Goal: Task Accomplishment & Management: Use online tool/utility

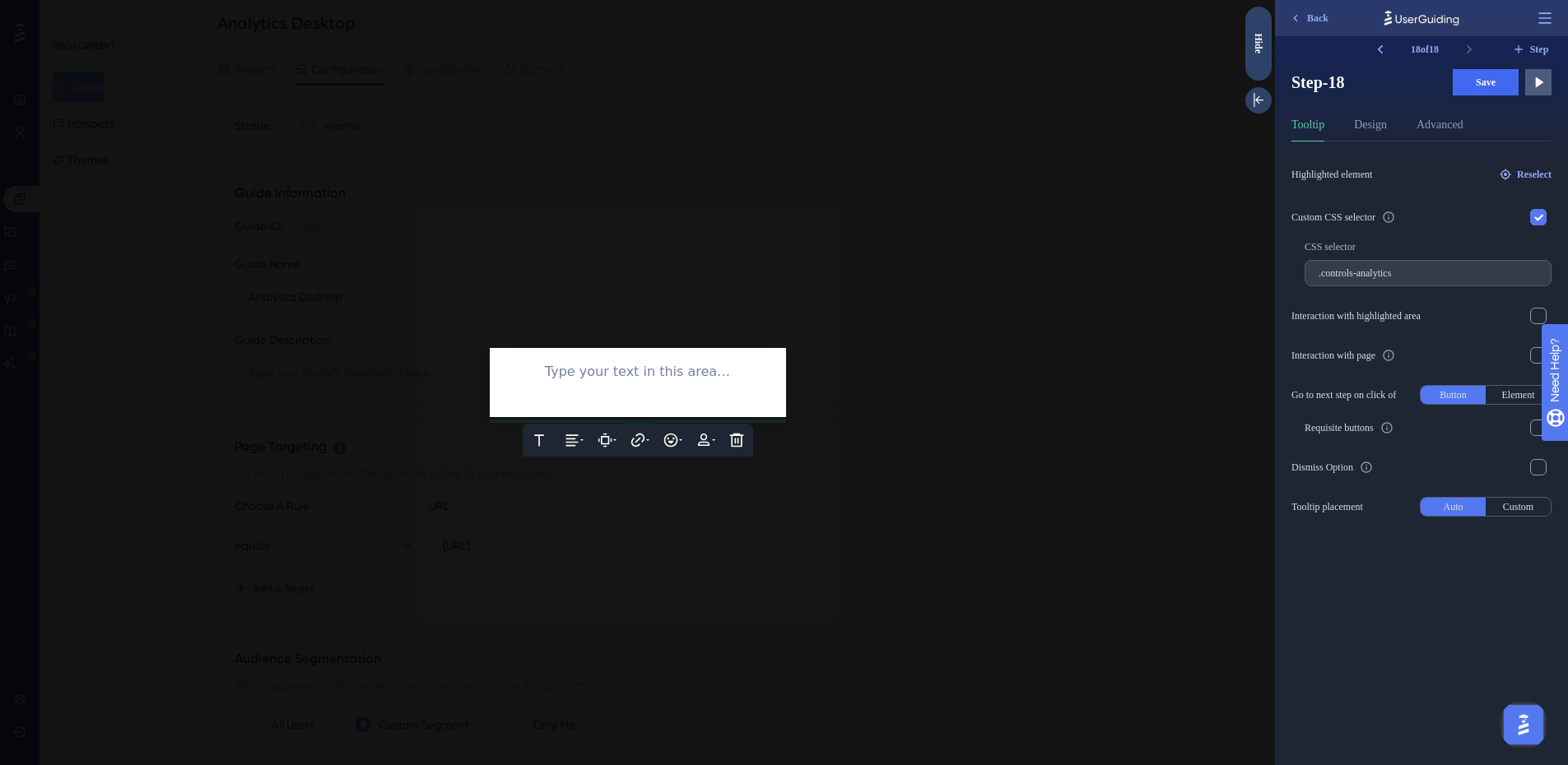
click at [674, 367] on div "Text Alignment Paddings Hyperlink Emojis Personalization Delete Type your text …" at bounding box center [638, 382] width 297 height 69
click at [672, 382] on div at bounding box center [637, 393] width 270 height 22
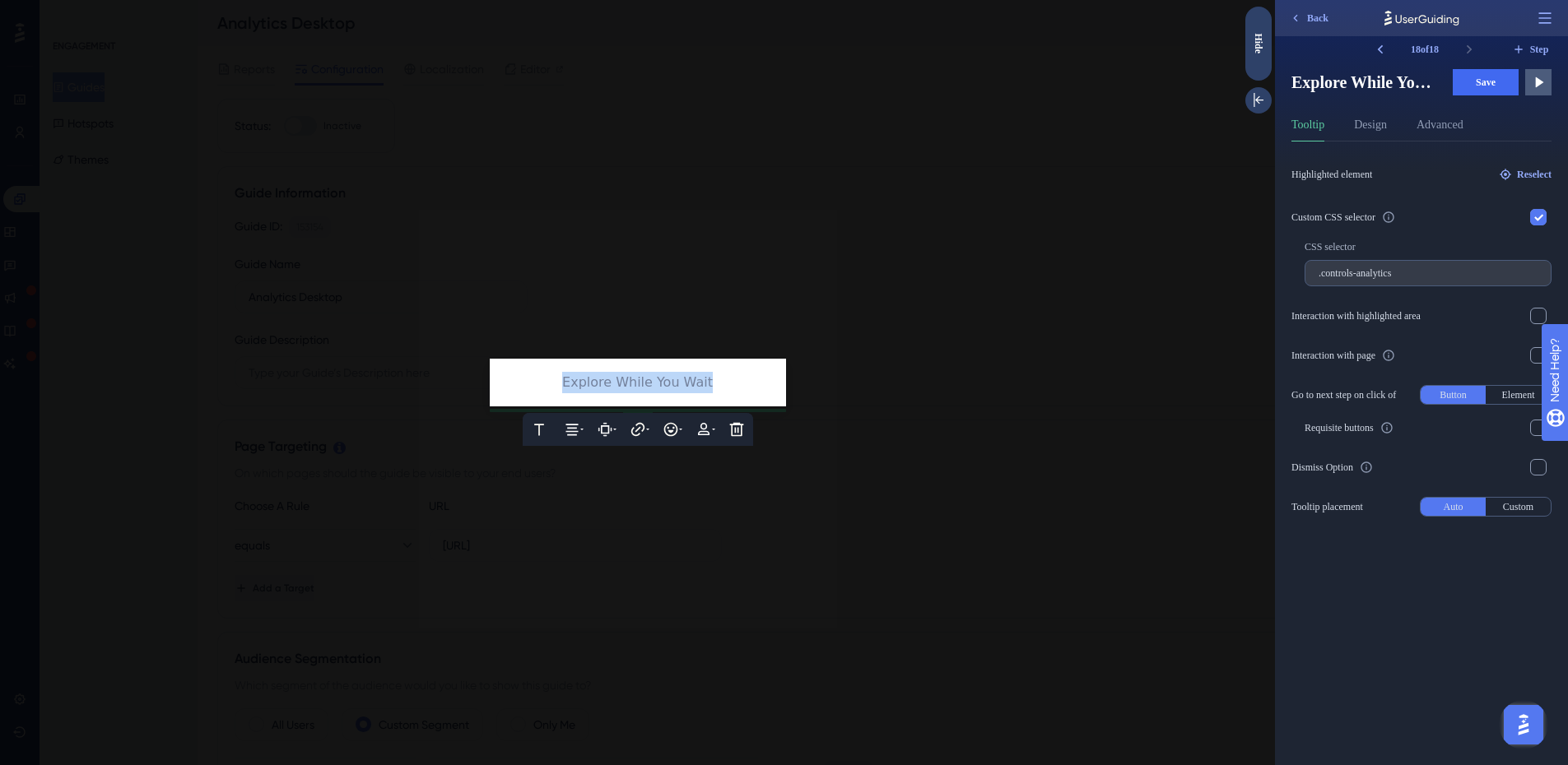
drag, startPoint x: 730, startPoint y: 384, endPoint x: 540, endPoint y: 378, distance: 190.1
click at [540, 378] on div "Explore While You Wait" at bounding box center [637, 382] width 270 height 22
click at [689, 428] on icon at bounding box center [689, 429] width 3 height 2
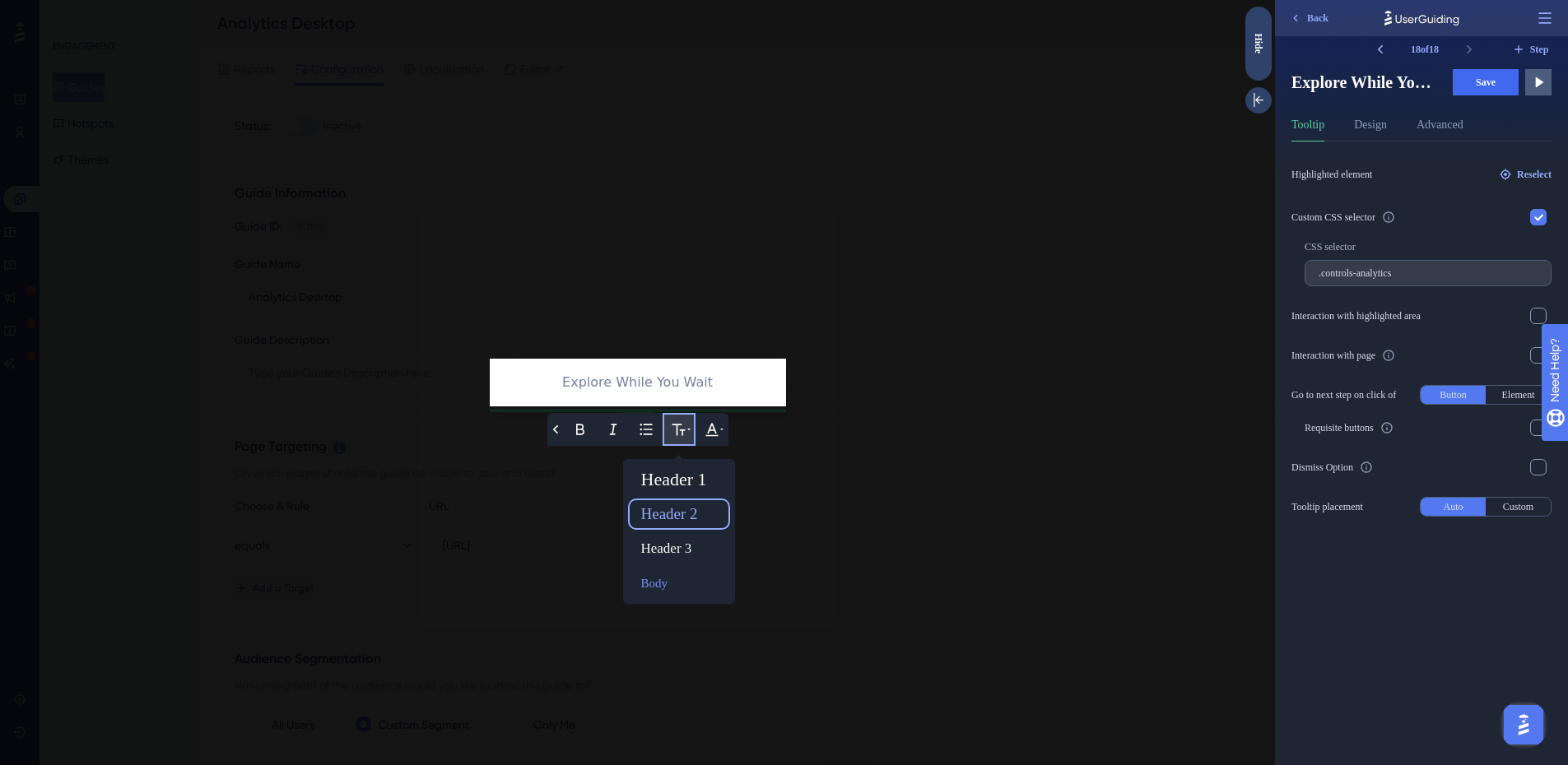
click at [688, 518] on div "Header 2" at bounding box center [679, 514] width 88 height 26
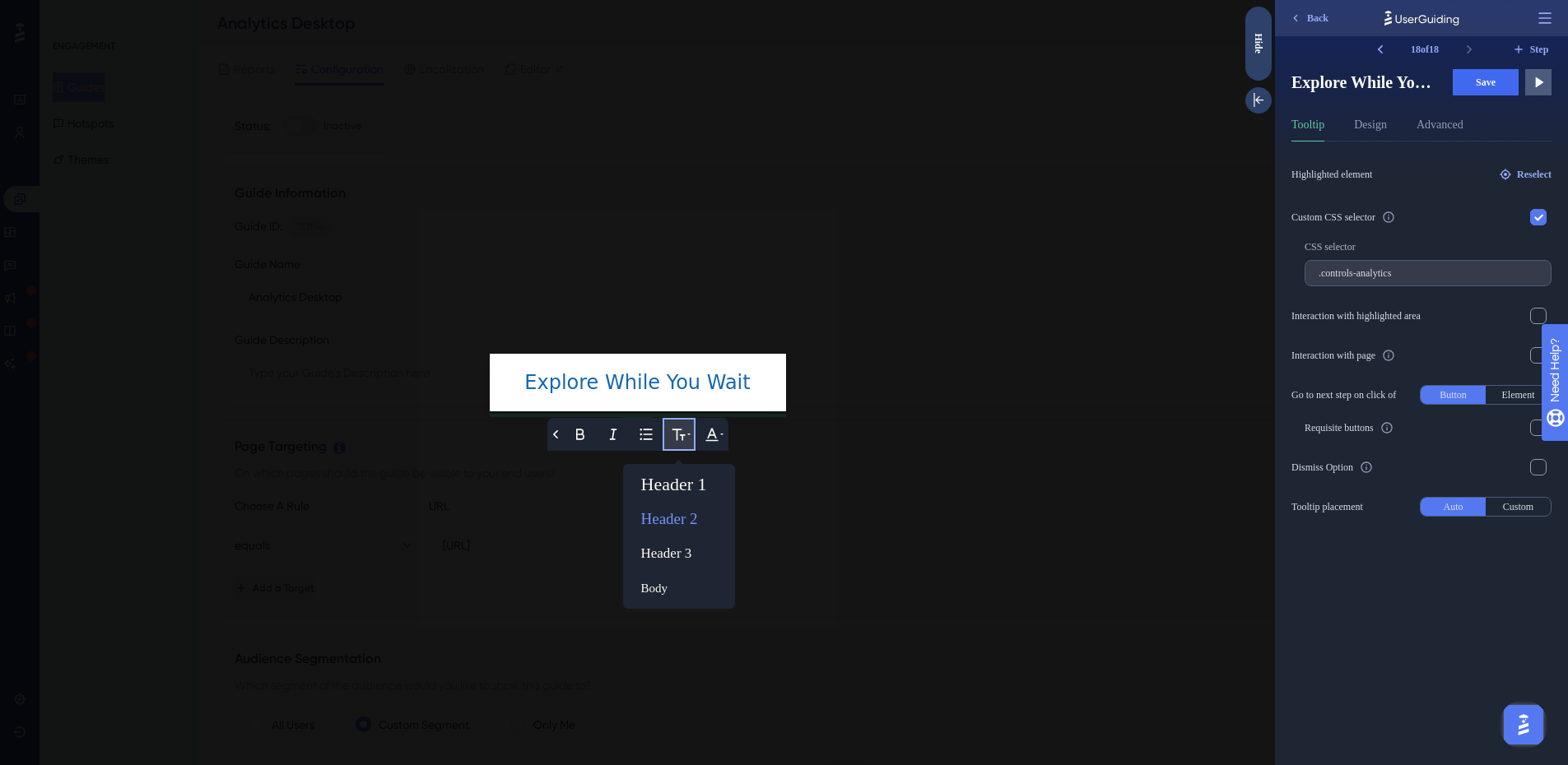
click at [752, 387] on div "Explore While You Wait" at bounding box center [637, 382] width 270 height 32
click at [788, 401] on div at bounding box center [637, 382] width 1275 height 765
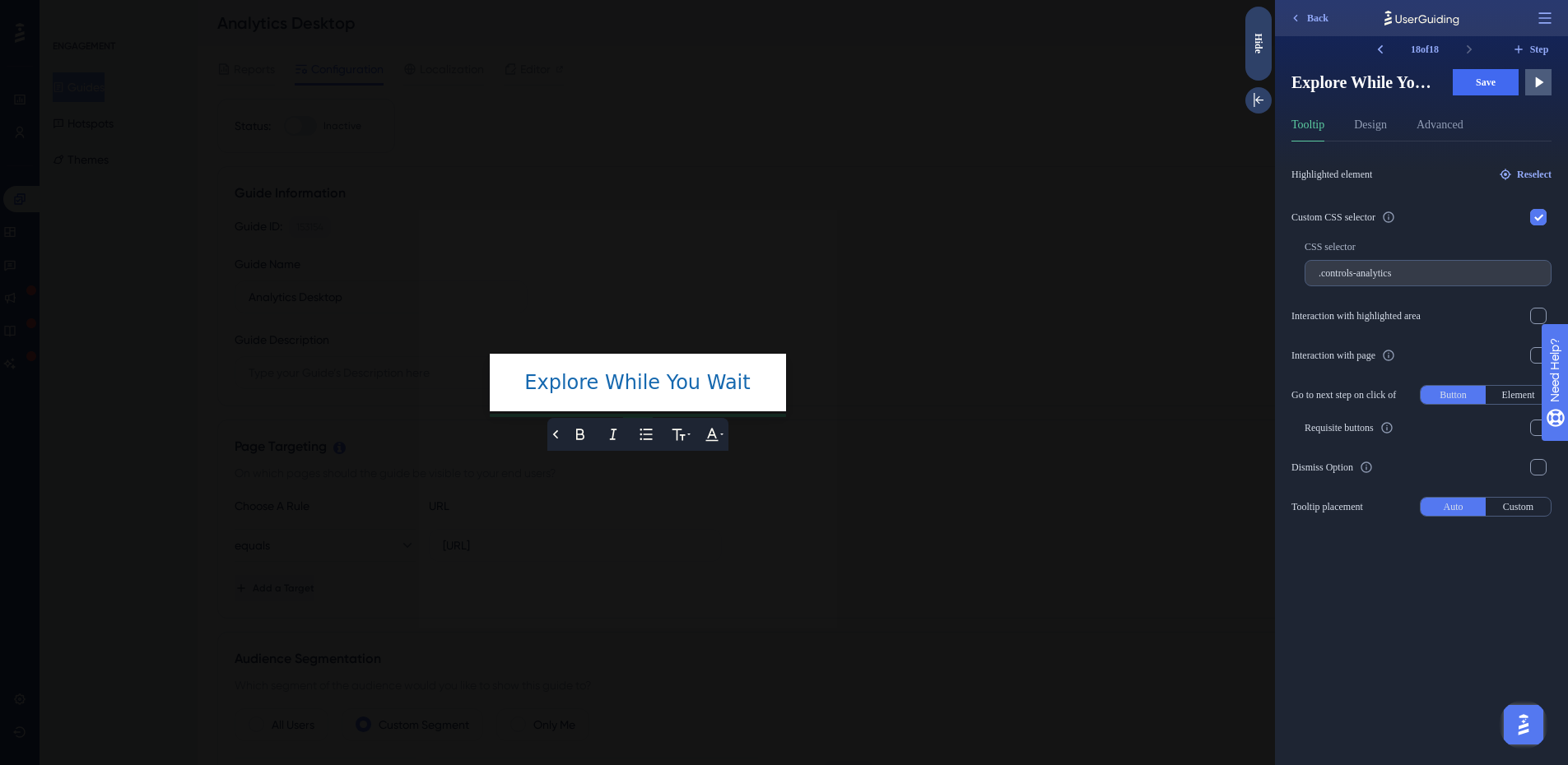
click at [783, 443] on div at bounding box center [637, 382] width 1275 height 765
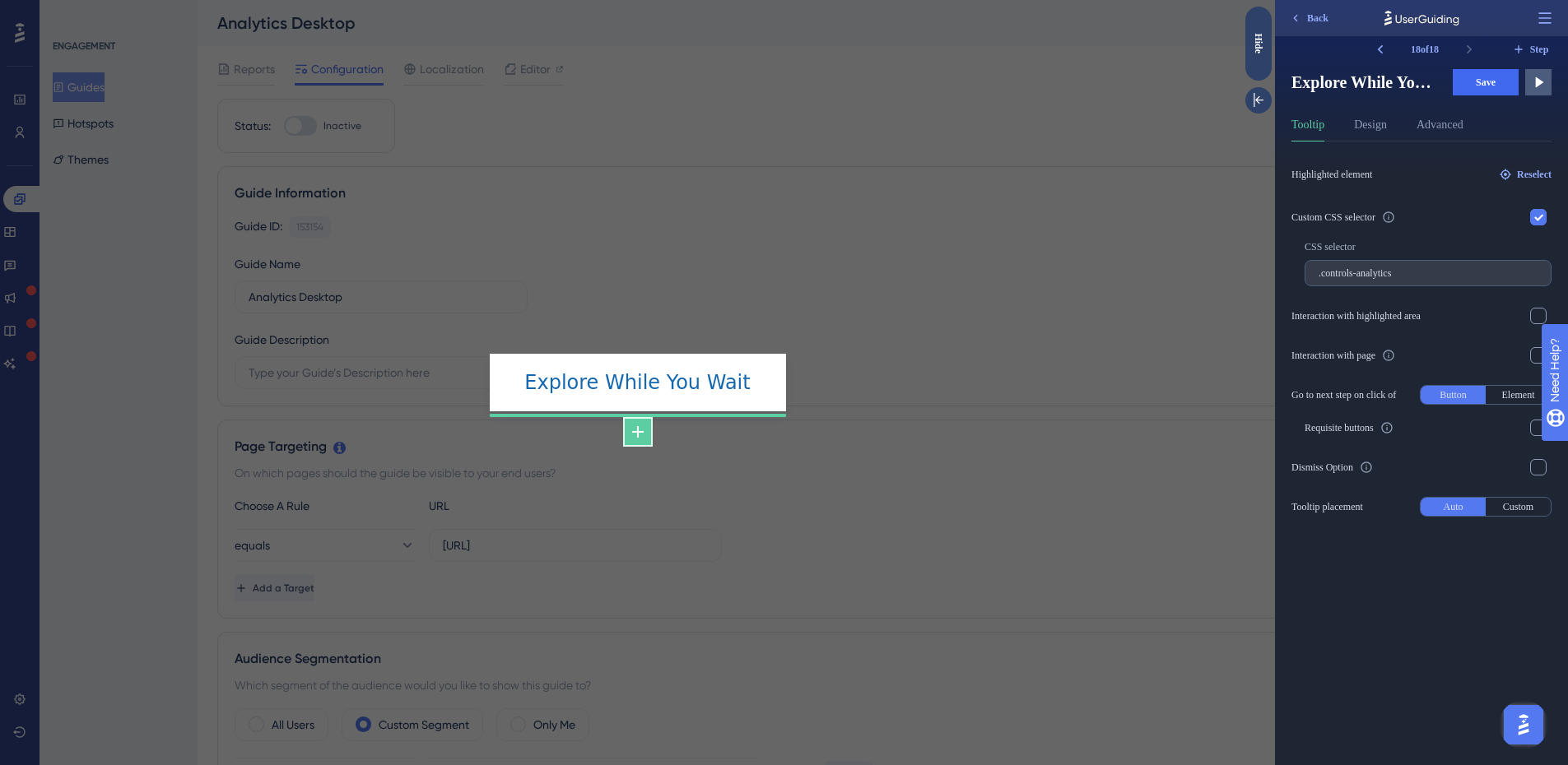
click at [635, 432] on icon at bounding box center [637, 432] width 11 height 11
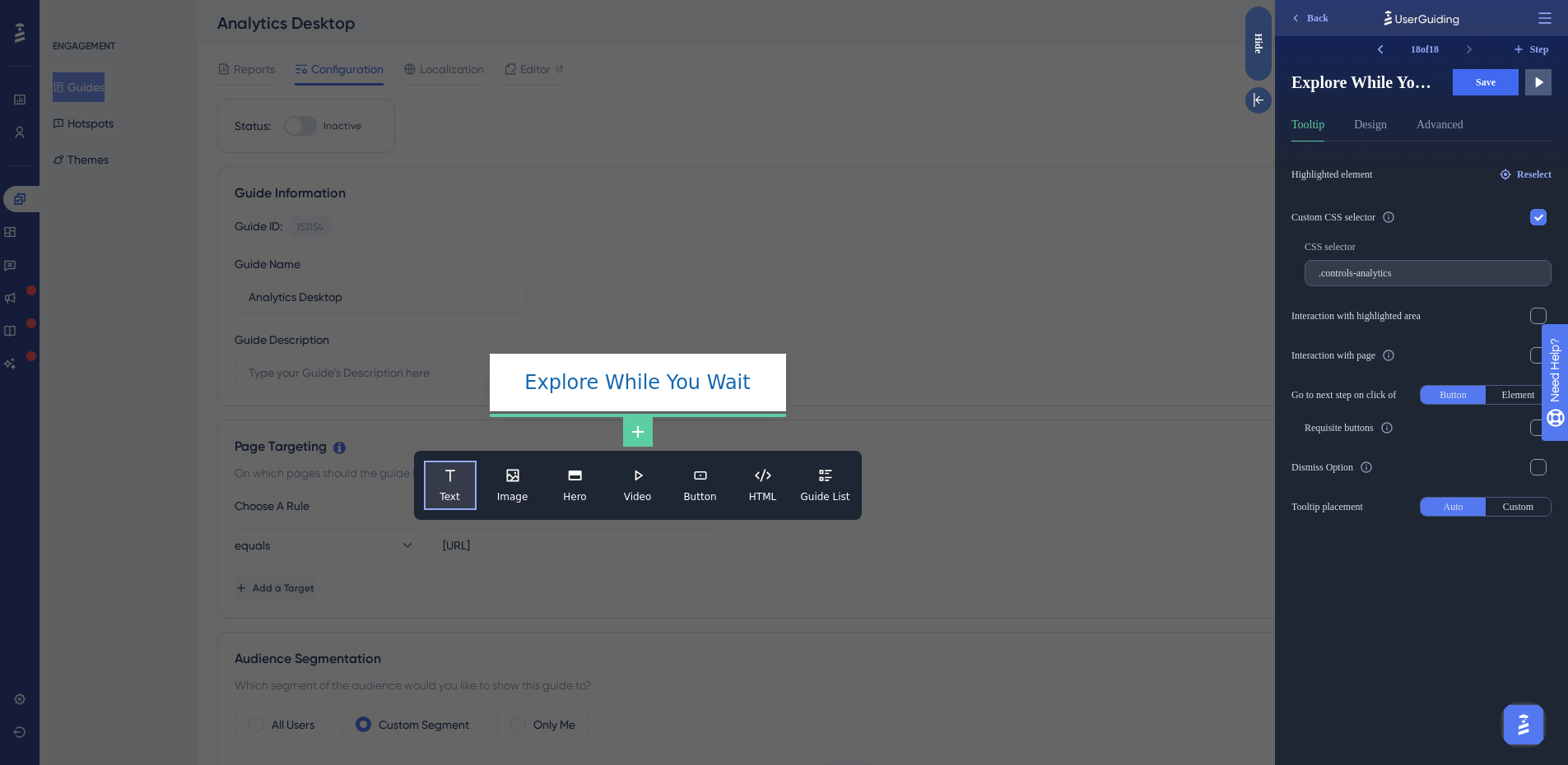
click at [443, 483] on icon at bounding box center [450, 475] width 16 height 16
